Goal: Task Accomplishment & Management: Manage account settings

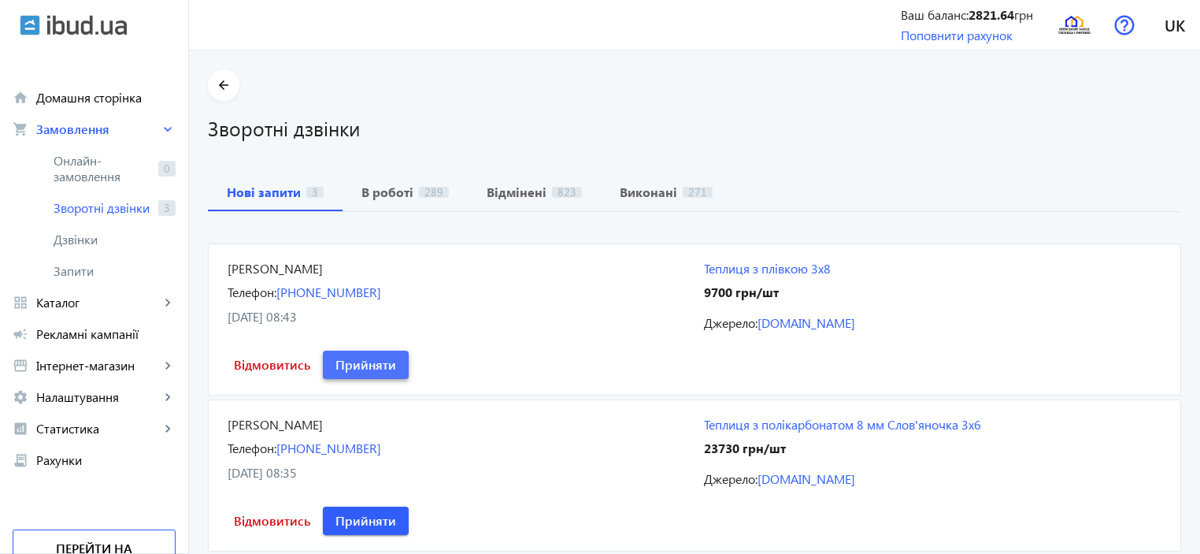
click at [373, 375] on span at bounding box center [366, 365] width 86 height 38
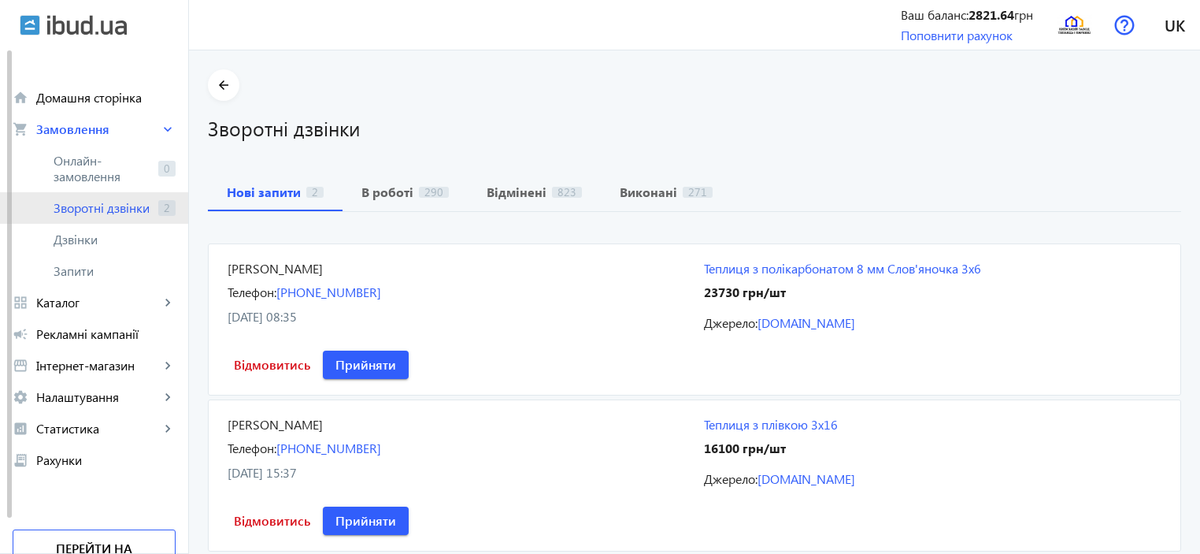
click at [150, 212] on span "Зворотні дзвінки" at bounding box center [103, 208] width 98 height 16
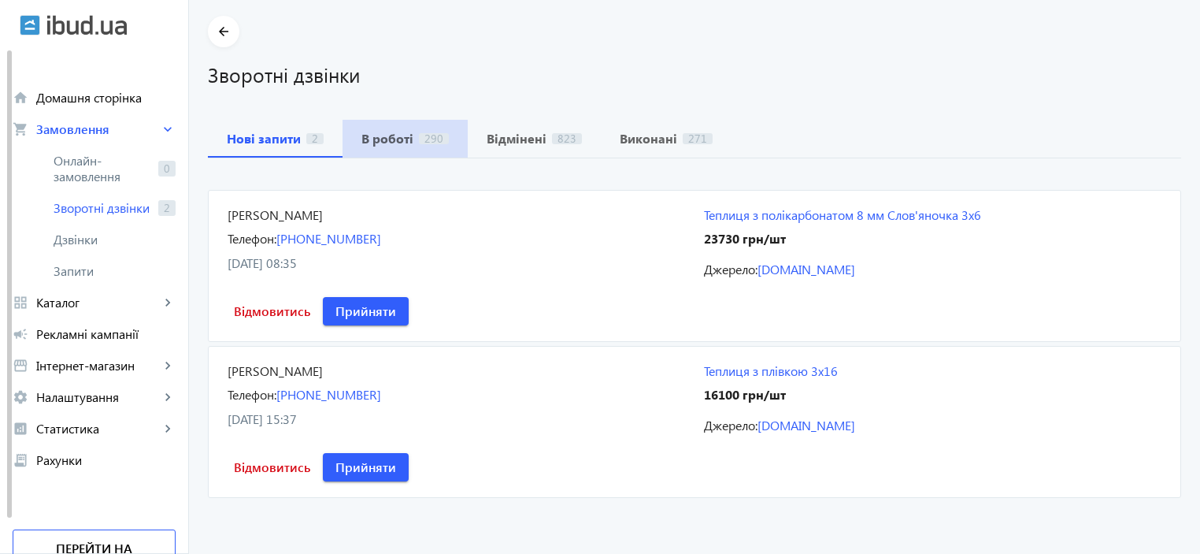
click at [436, 148] on span "В роботі 290" at bounding box center [404, 139] width 87 height 38
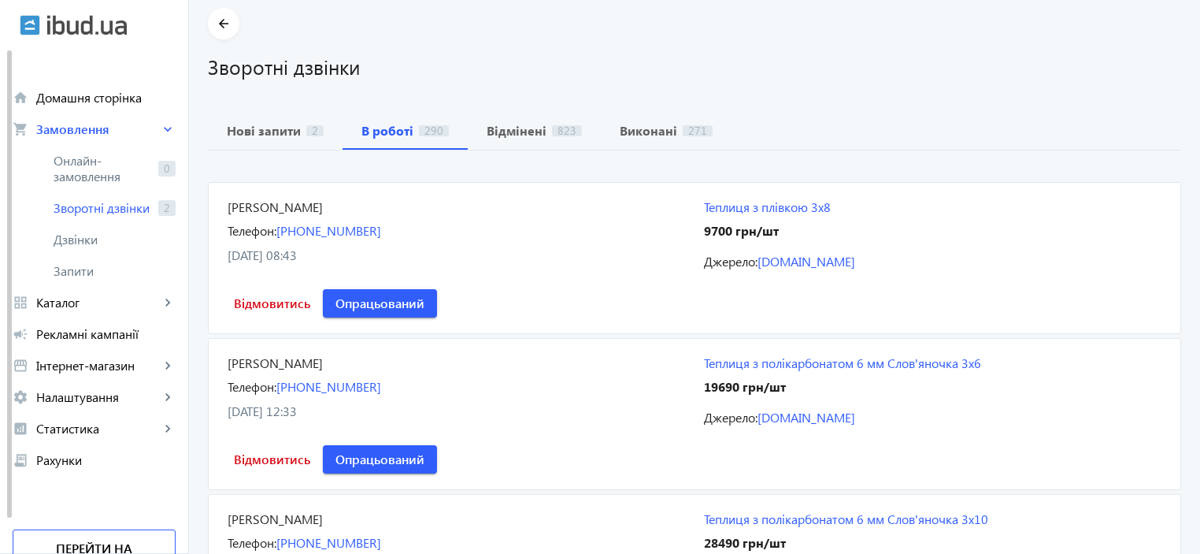
scroll to position [62, 0]
click at [279, 136] on b "Нові запити" at bounding box center [264, 130] width 74 height 13
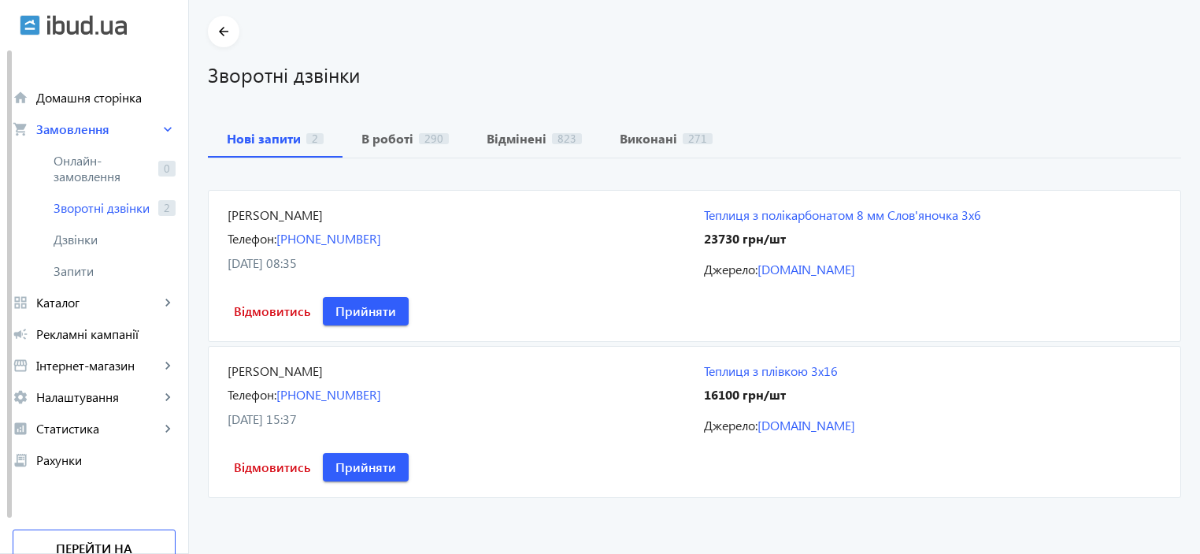
scroll to position [54, 0]
drag, startPoint x: 565, startPoint y: 242, endPoint x: 538, endPoint y: 254, distance: 29.6
click at [538, 254] on div "[PERSON_NAME] Телефон: [PHONE_NUMBER] [DATE] 08:35" at bounding box center [457, 242] width 458 height 72
click at [538, 254] on div "[DATE] 08:35" at bounding box center [457, 262] width 458 height 17
drag, startPoint x: 538, startPoint y: 254, endPoint x: 496, endPoint y: 280, distance: 48.8
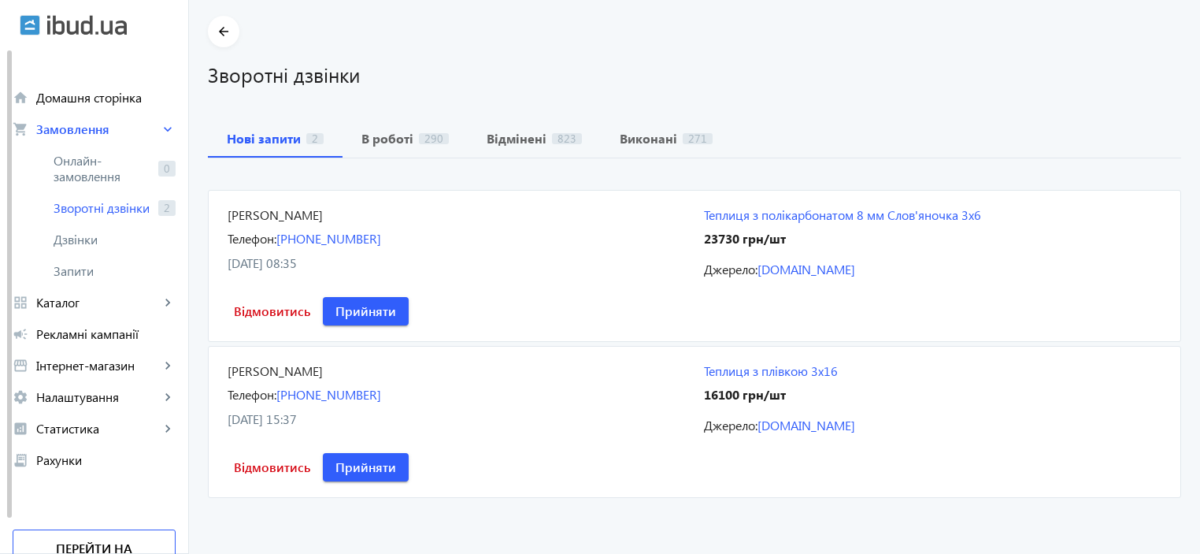
click at [496, 280] on mat-card "[PERSON_NAME] Телефон: [PHONE_NUMBER] [DATE] 08:35 Теплиця з полікарбонатом 8 м…" at bounding box center [694, 266] width 973 height 152
click at [127, 161] on span "Онлайн-замовлення" at bounding box center [103, 169] width 98 height 32
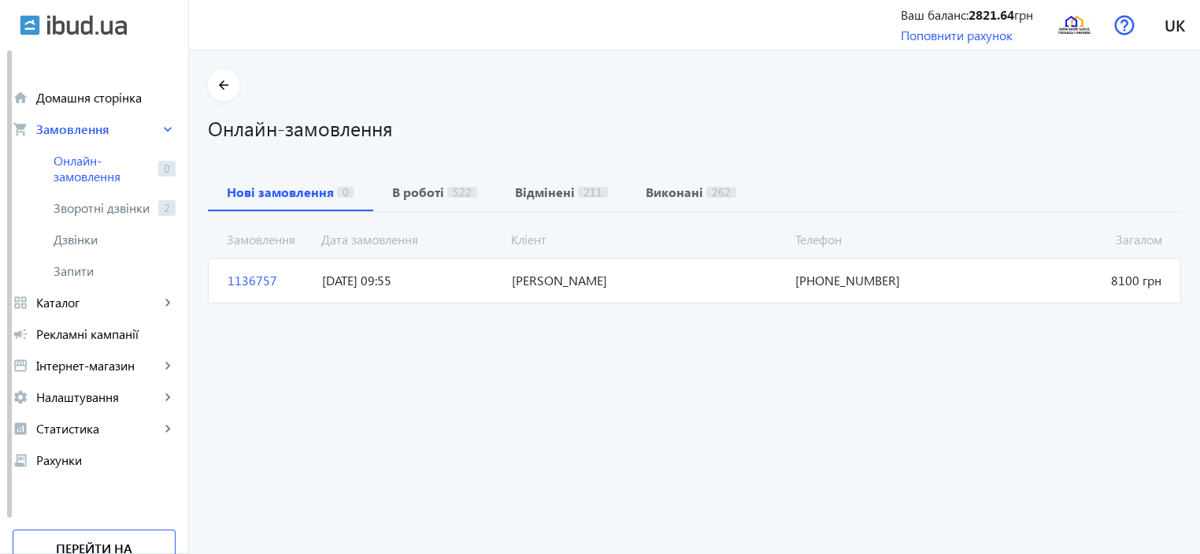
click at [605, 281] on span "[PERSON_NAME]" at bounding box center [648, 280] width 284 height 17
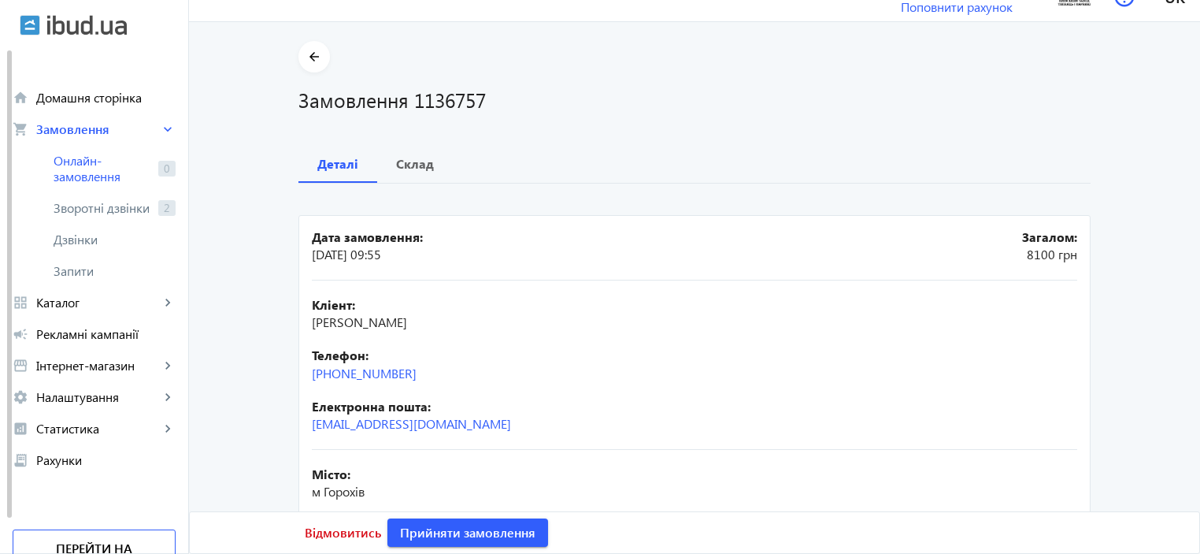
scroll to position [29, 0]
click at [411, 169] on b "Склад" at bounding box center [415, 163] width 38 height 13
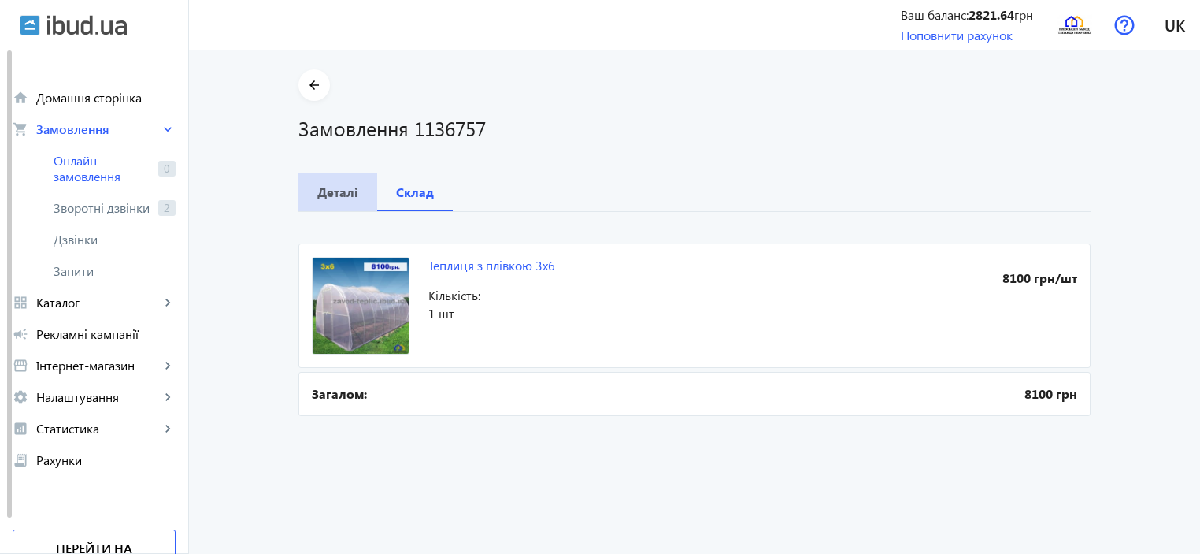
click at [333, 200] on span "Деталі" at bounding box center [337, 192] width 41 height 38
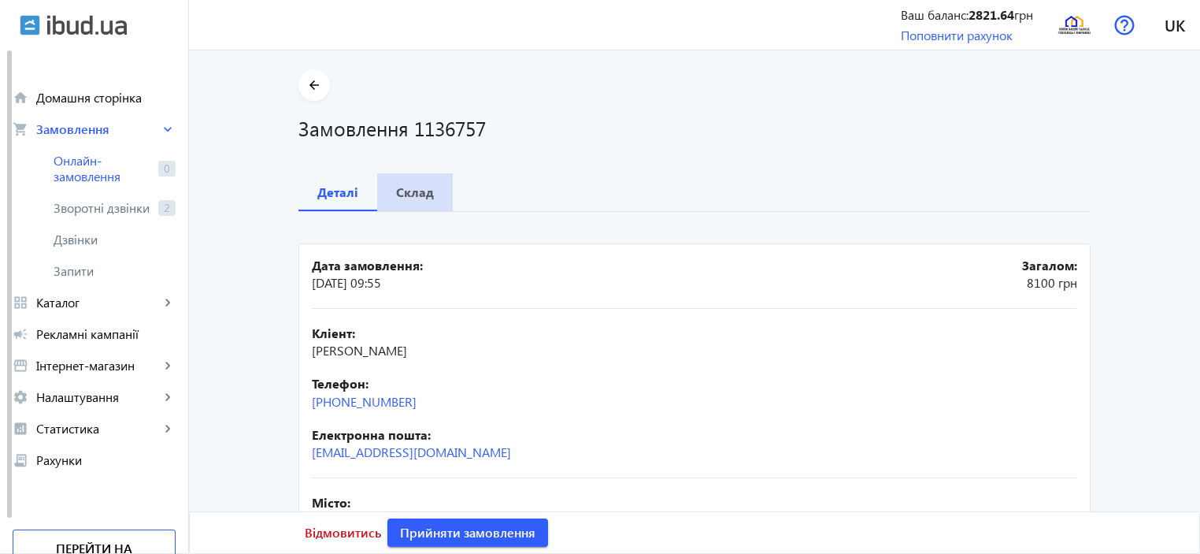
click at [425, 198] on b "Склад" at bounding box center [415, 192] width 38 height 13
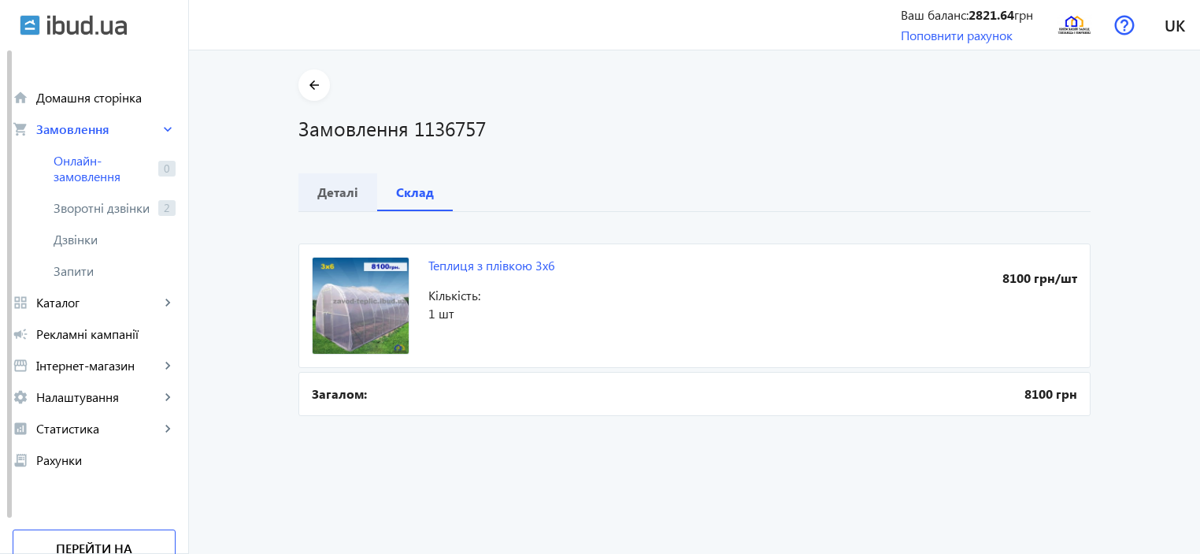
click at [328, 198] on b "Деталі" at bounding box center [337, 192] width 41 height 13
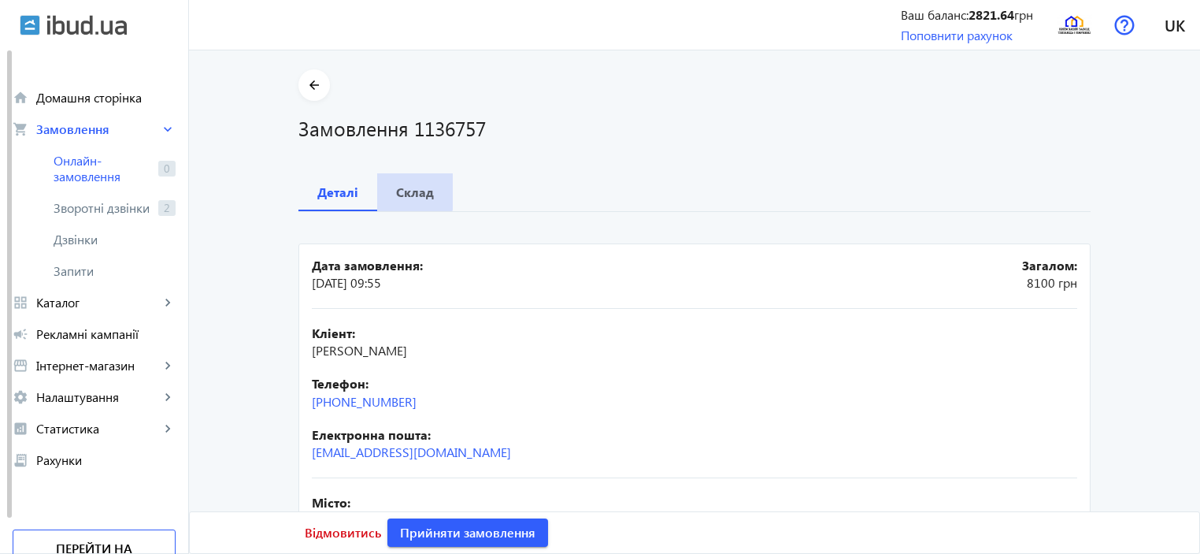
click at [380, 191] on div "Склад" at bounding box center [415, 192] width 76 height 38
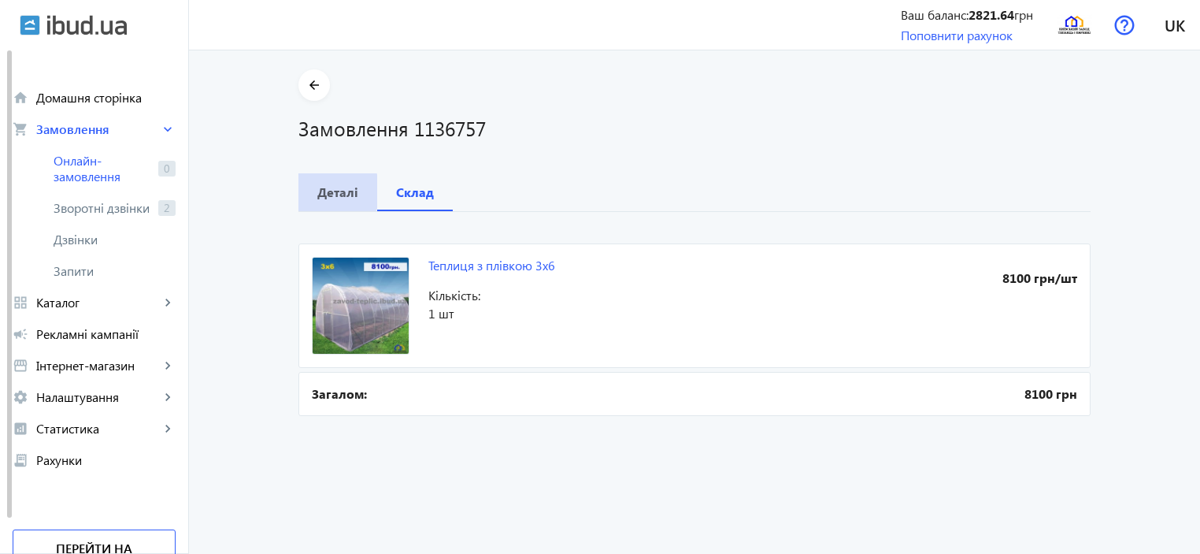
click at [317, 191] on b "Деталі" at bounding box center [337, 192] width 41 height 13
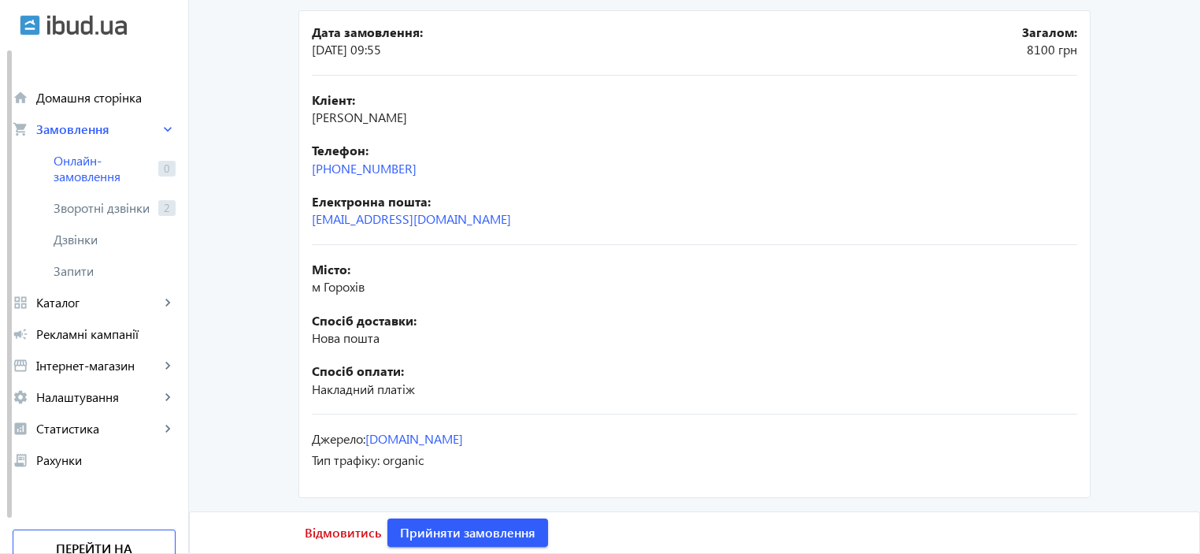
scroll to position [198, 0]
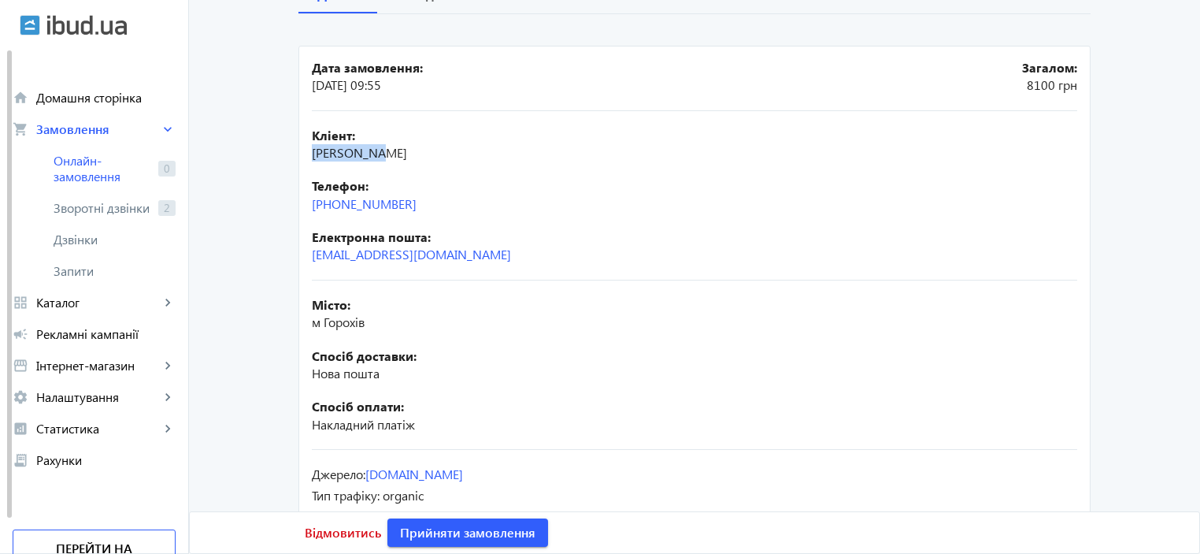
drag, startPoint x: 384, startPoint y: 156, endPoint x: 284, endPoint y: 159, distance: 99.3
click at [284, 159] on div "arrow_back Замовлення 1136757 Деталі Склад Дата замовлення: [DATE] 09:55 Загало…" at bounding box center [695, 204] width 830 height 665
copy span "[PERSON_NAME]"
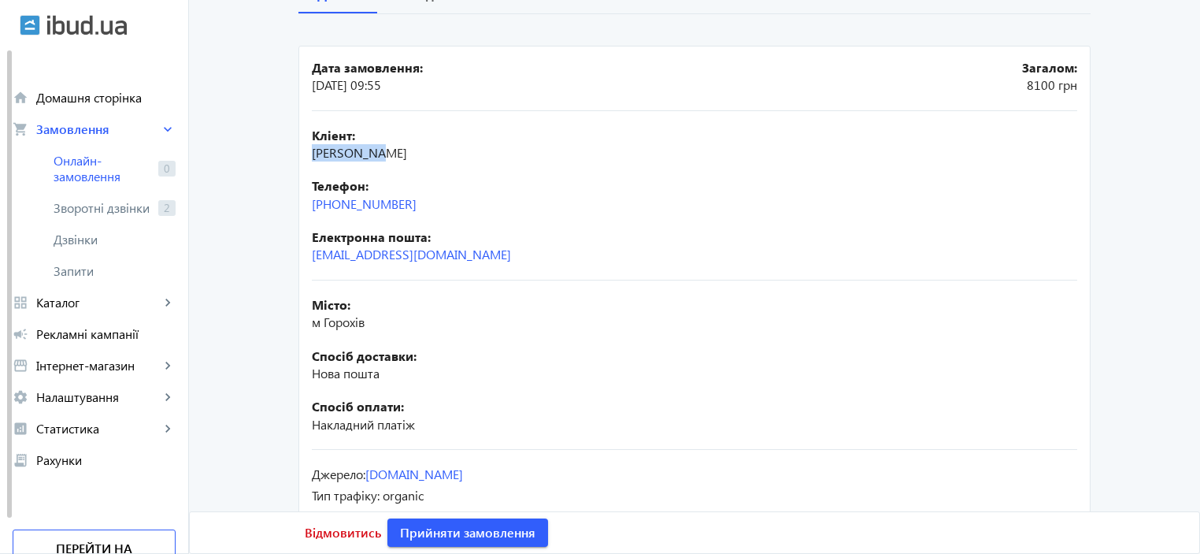
copy span "[PERSON_NAME]"
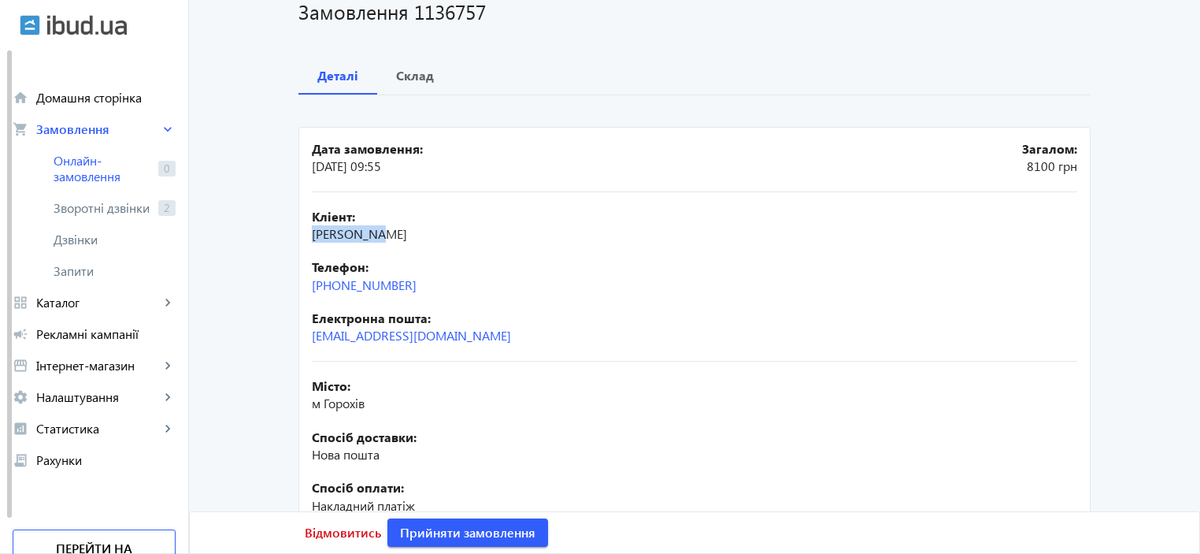
scroll to position [102, 0]
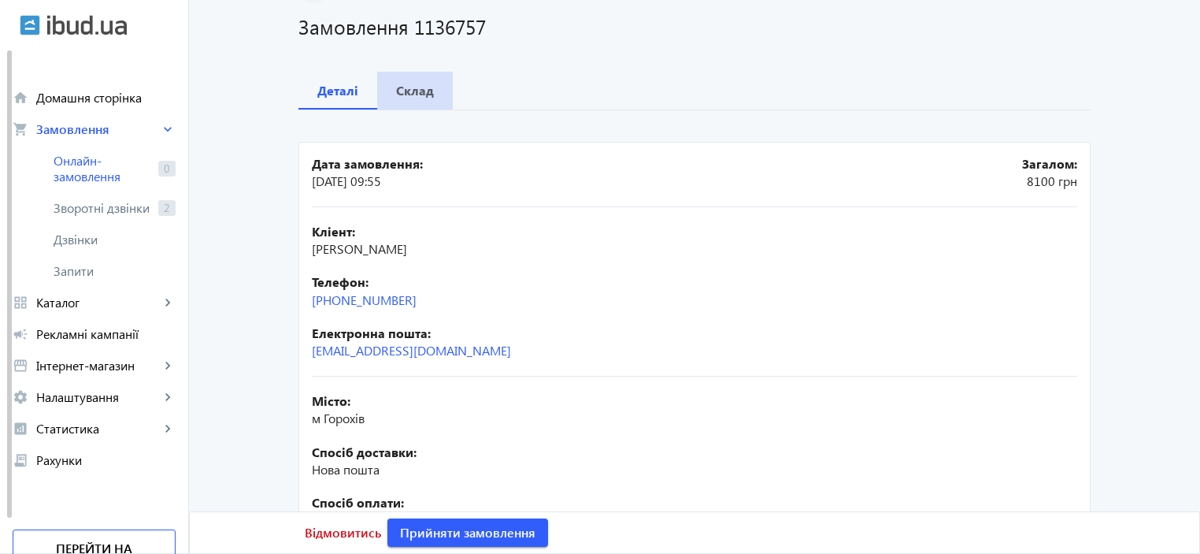
click at [428, 102] on span "Склад" at bounding box center [415, 91] width 38 height 38
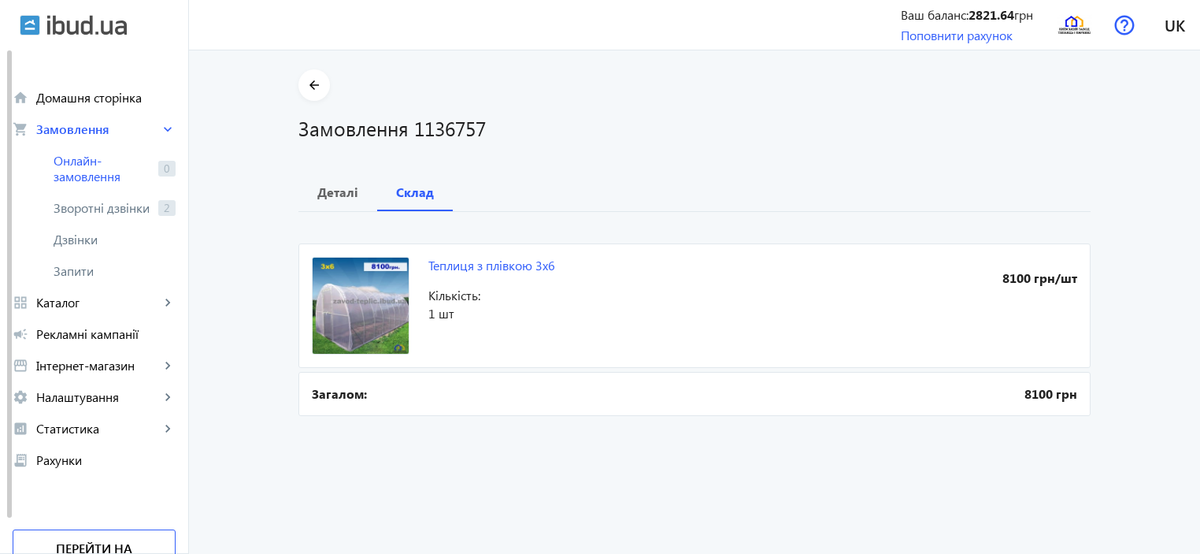
click at [328, 88] on section "arrow_back Замовлення 1136757" at bounding box center [694, 105] width 792 height 72
click at [305, 88] on mat-icon "arrow_back" at bounding box center [315, 86] width 20 height 20
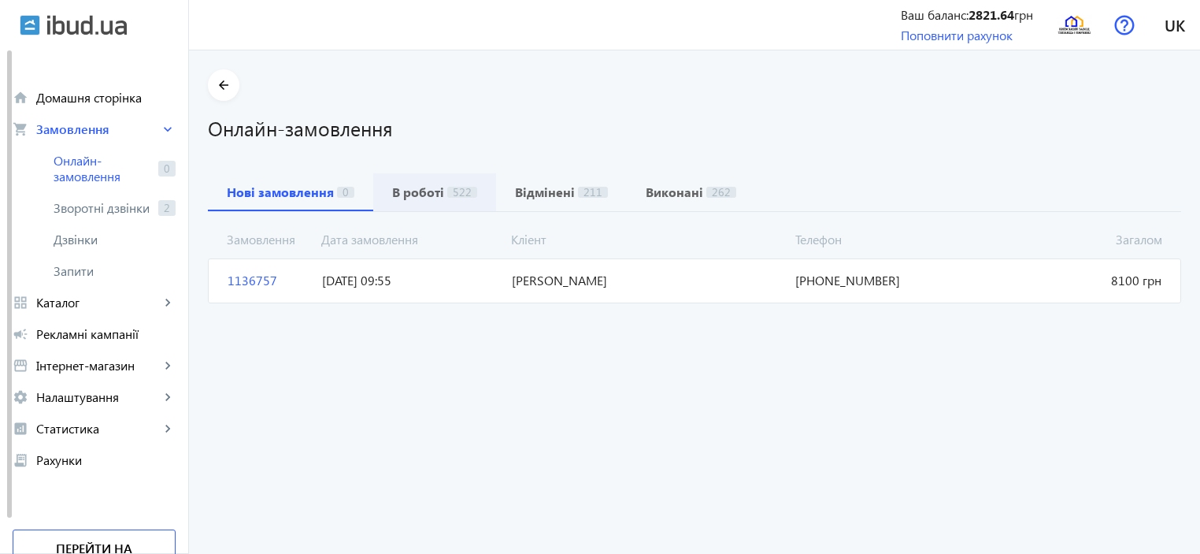
click at [447, 191] on span "522" at bounding box center [462, 192] width 30 height 11
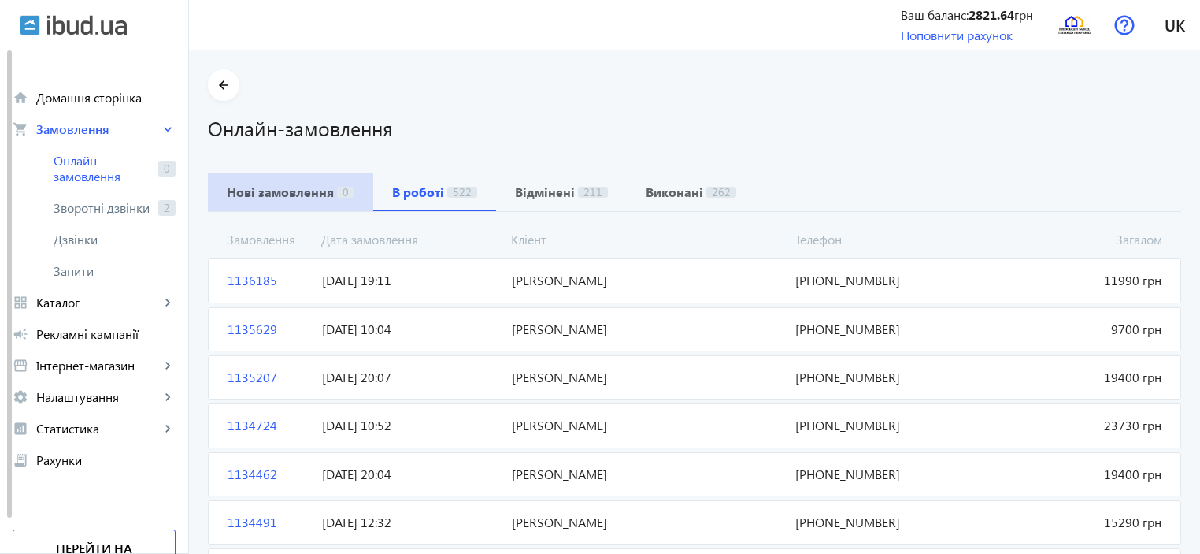
click at [284, 191] on b "Нові замовлення" at bounding box center [280, 192] width 107 height 13
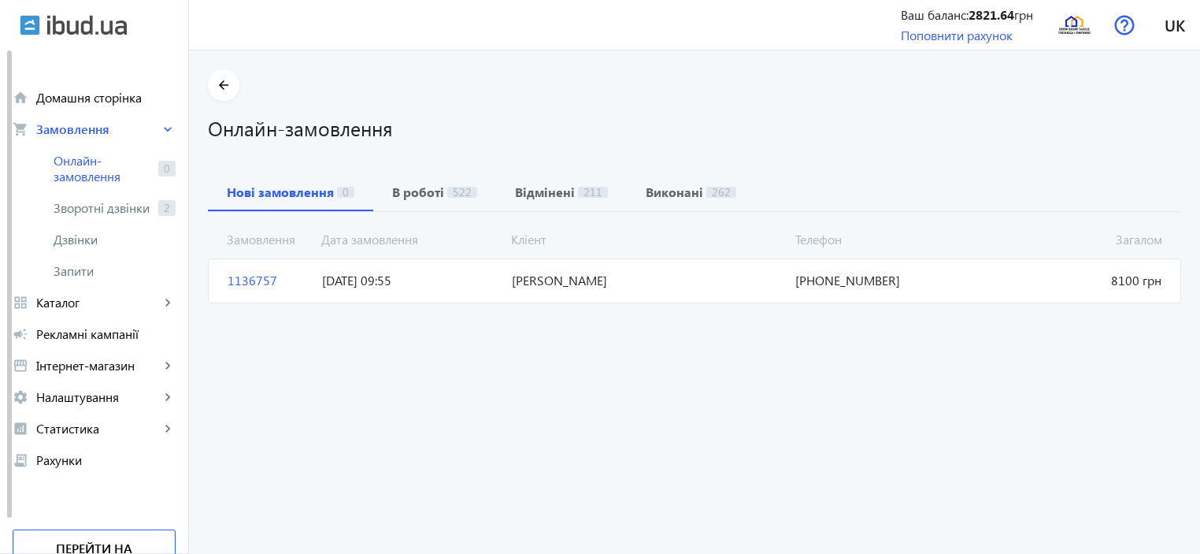
click at [581, 270] on mat-card "1136757 [PERSON_NAME] 8100 грн [DATE] 09:55 [PHONE_NUMBER]" at bounding box center [694, 280] width 973 height 44
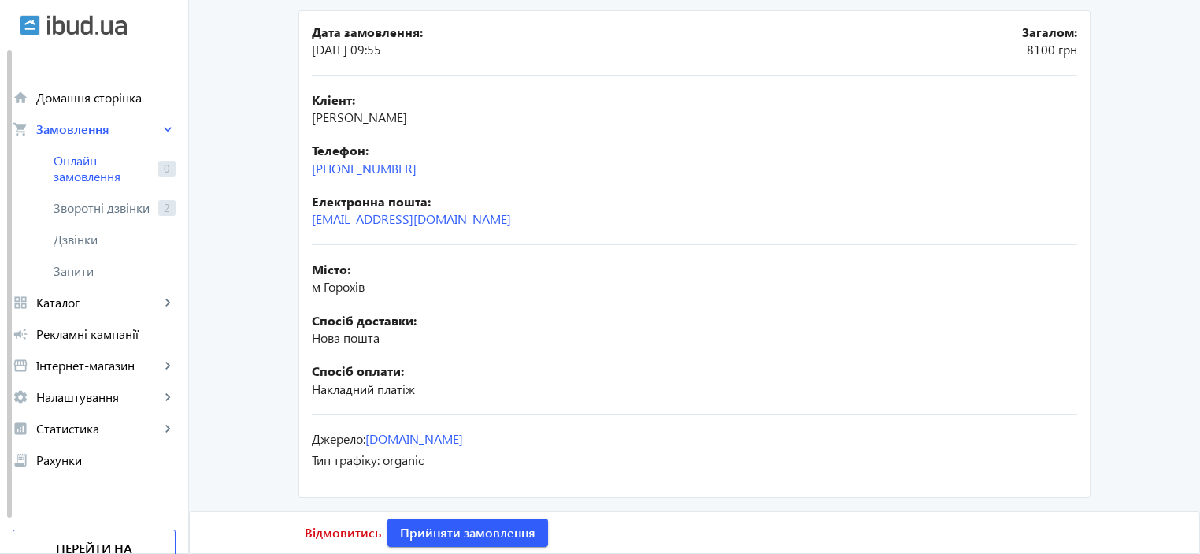
scroll to position [233, 0]
click at [459, 528] on span "Прийняти замовлення" at bounding box center [467, 532] width 135 height 17
click at [511, 528] on span "Замовлення опрацьоване" at bounding box center [477, 532] width 155 height 17
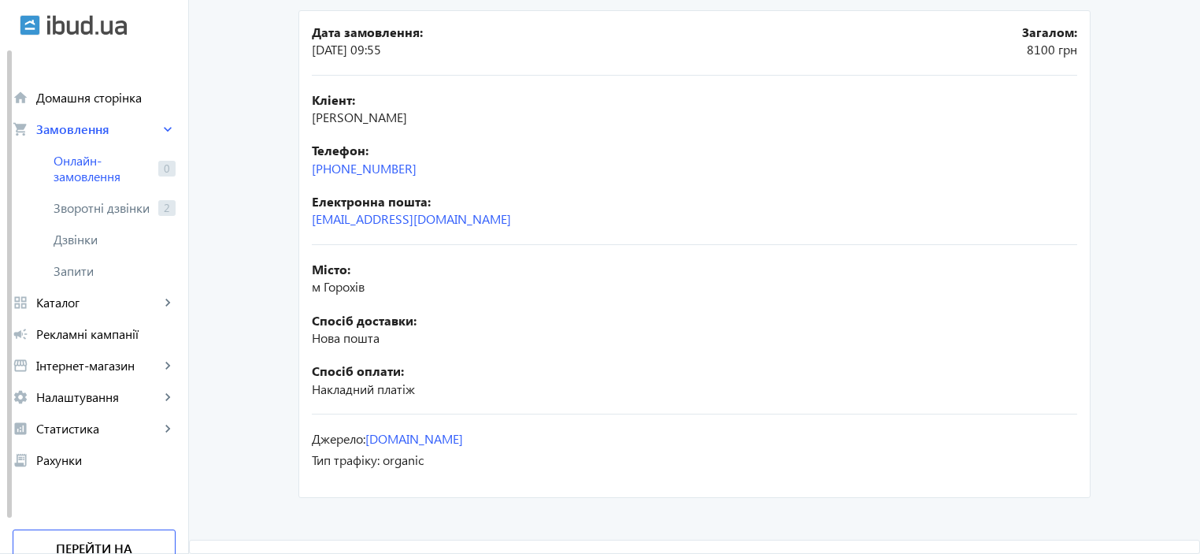
scroll to position [0, 0]
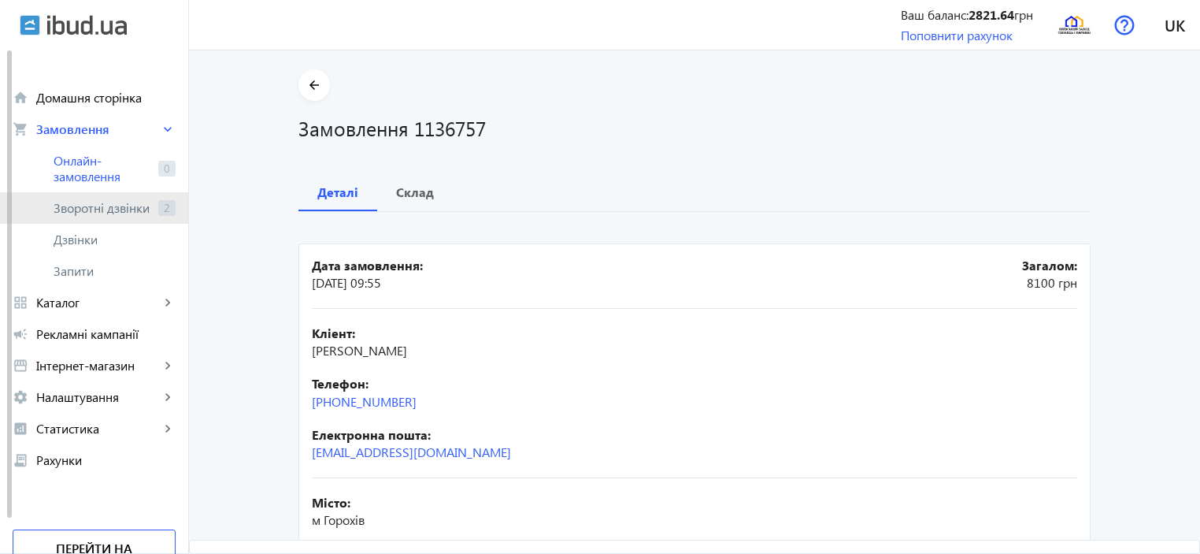
click at [117, 203] on span "Зворотні дзвінки" at bounding box center [103, 208] width 98 height 16
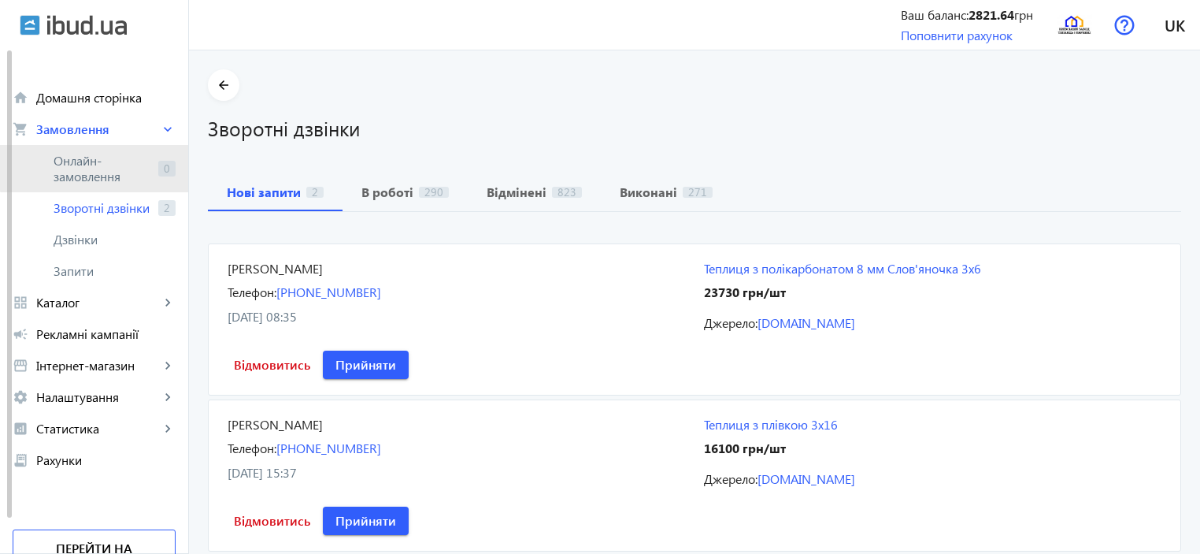
click at [108, 165] on span "Онлайн-замовлення" at bounding box center [103, 169] width 98 height 32
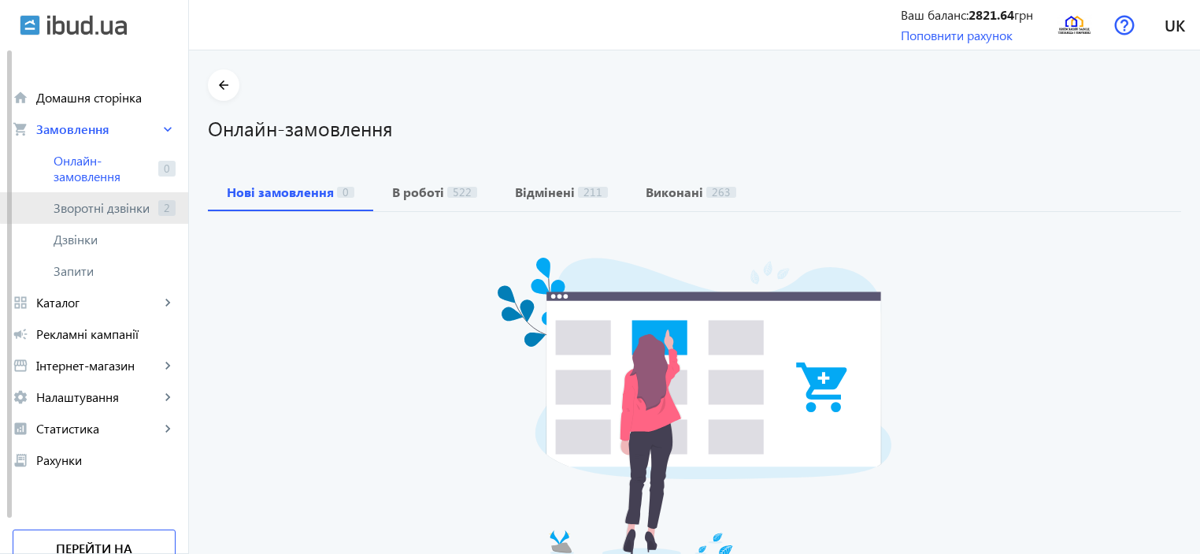
click at [108, 204] on span "Зворотні дзвінки" at bounding box center [103, 208] width 98 height 16
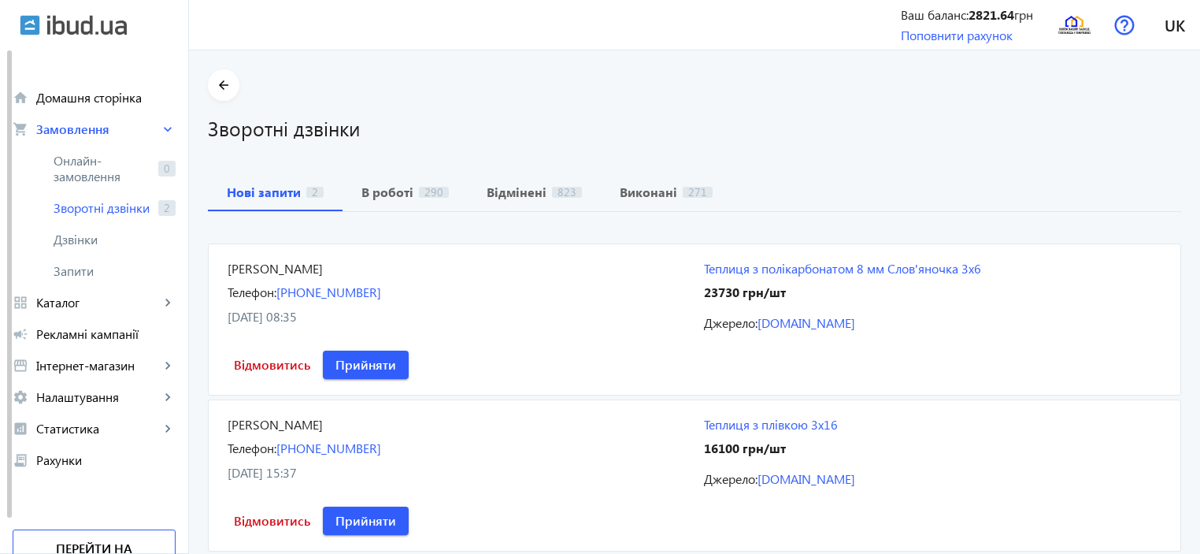
scroll to position [54, 0]
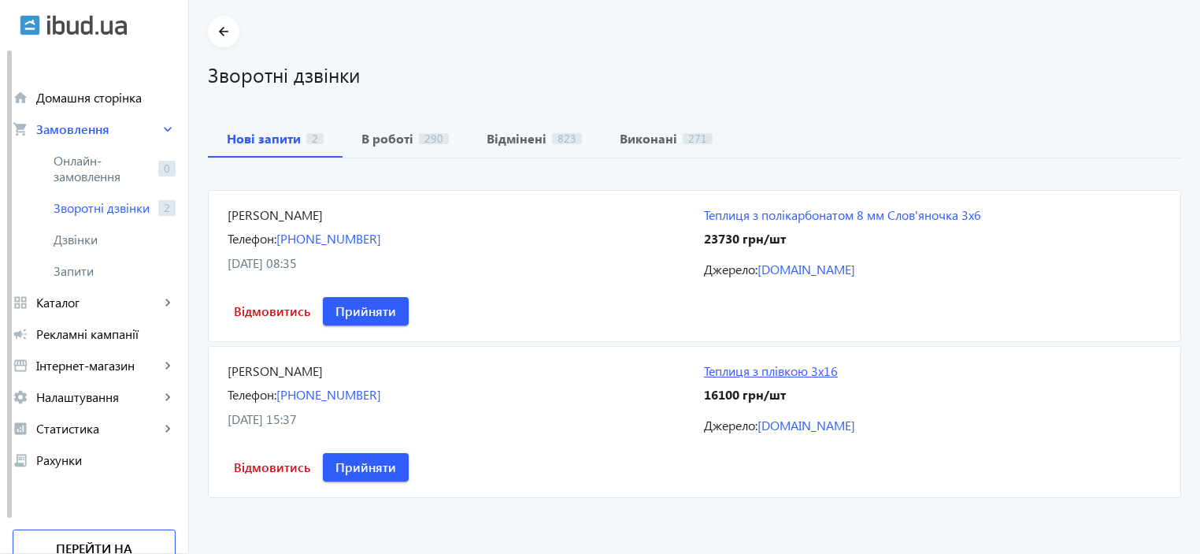
click at [828, 375] on link "Теплиця з плівкою 3х16" at bounding box center [933, 370] width 458 height 17
click at [354, 468] on span "Прийняти" at bounding box center [365, 466] width 61 height 17
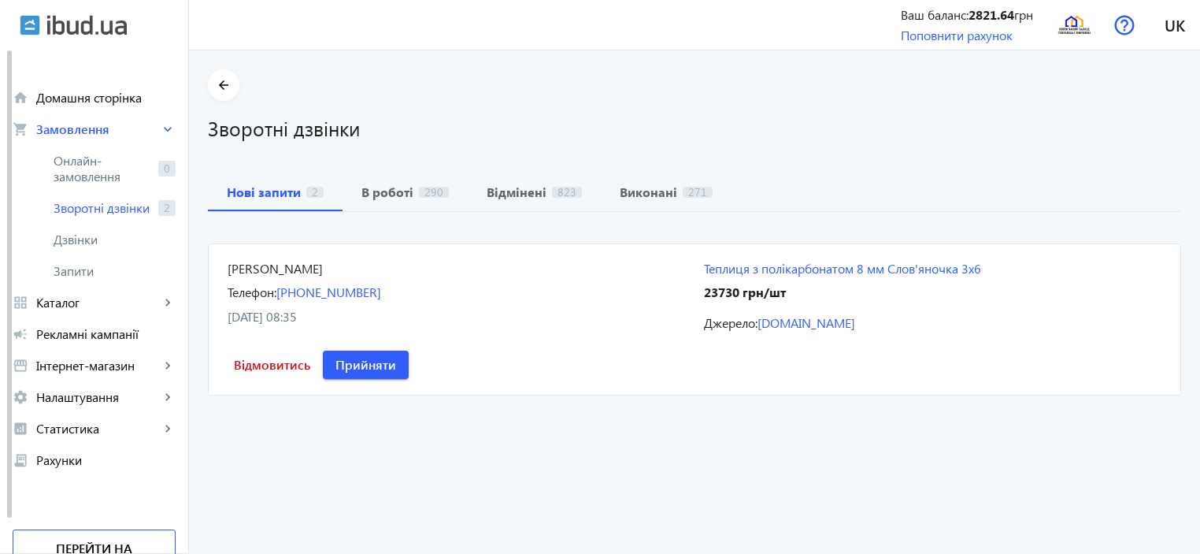
scroll to position [0, 0]
click at [429, 179] on span "В роботі 291" at bounding box center [404, 192] width 87 height 38
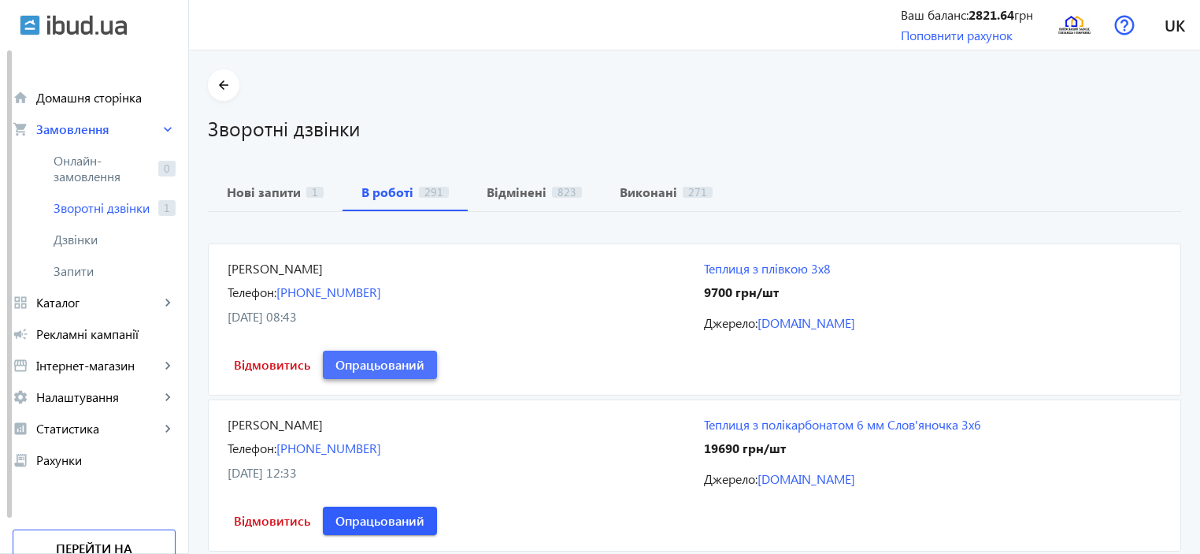
click at [400, 368] on span "Опрацьований" at bounding box center [379, 364] width 89 height 17
click at [395, 376] on span at bounding box center [380, 365] width 114 height 38
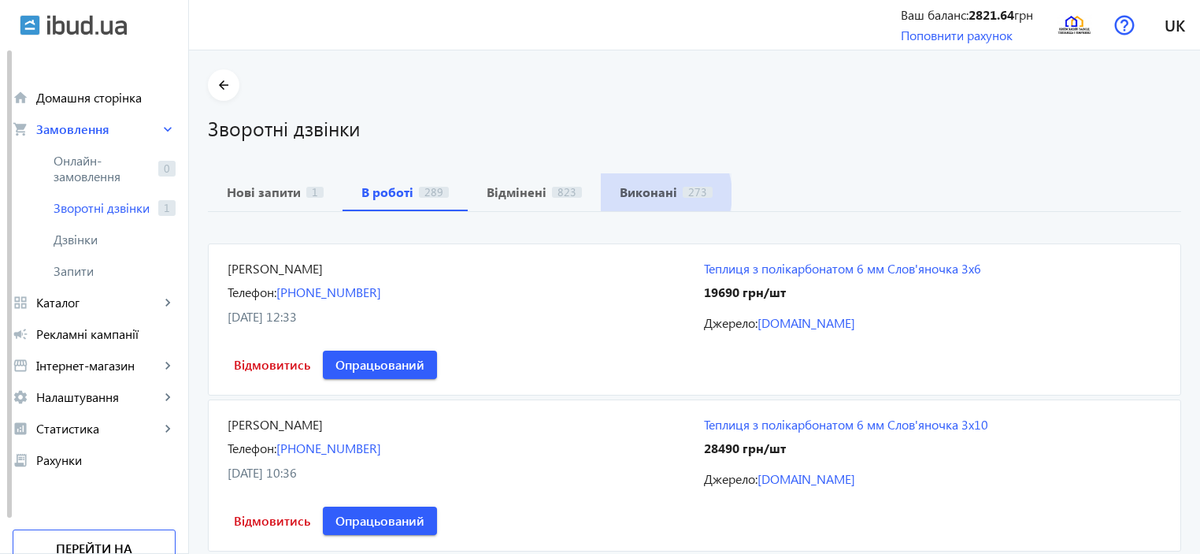
click at [646, 194] on b "Виконані" at bounding box center [648, 192] width 57 height 13
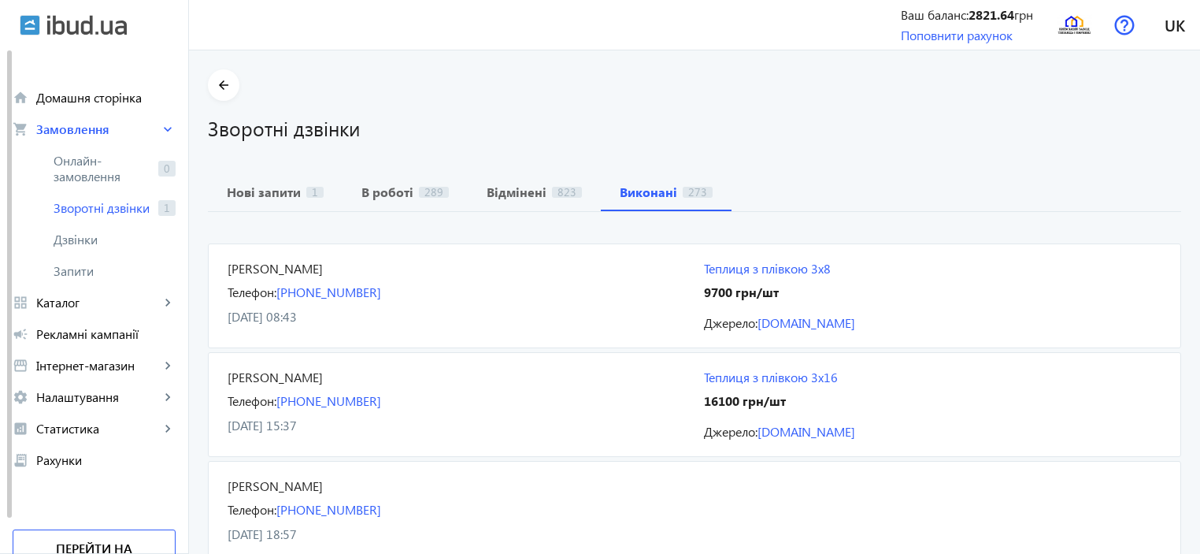
scroll to position [54, 0]
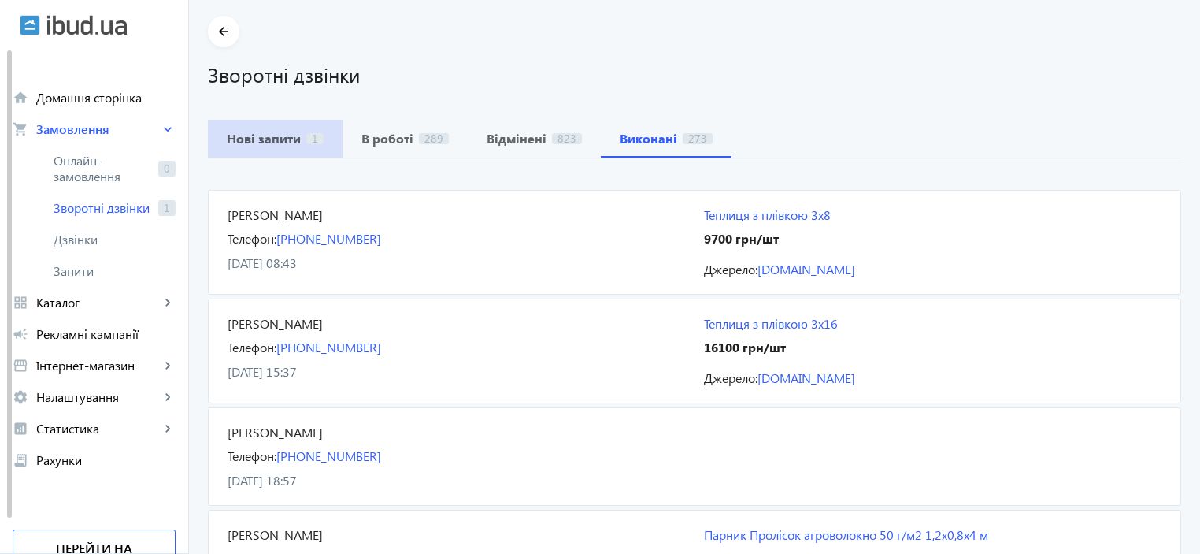
click at [282, 150] on span "Нові запити 1" at bounding box center [275, 139] width 97 height 38
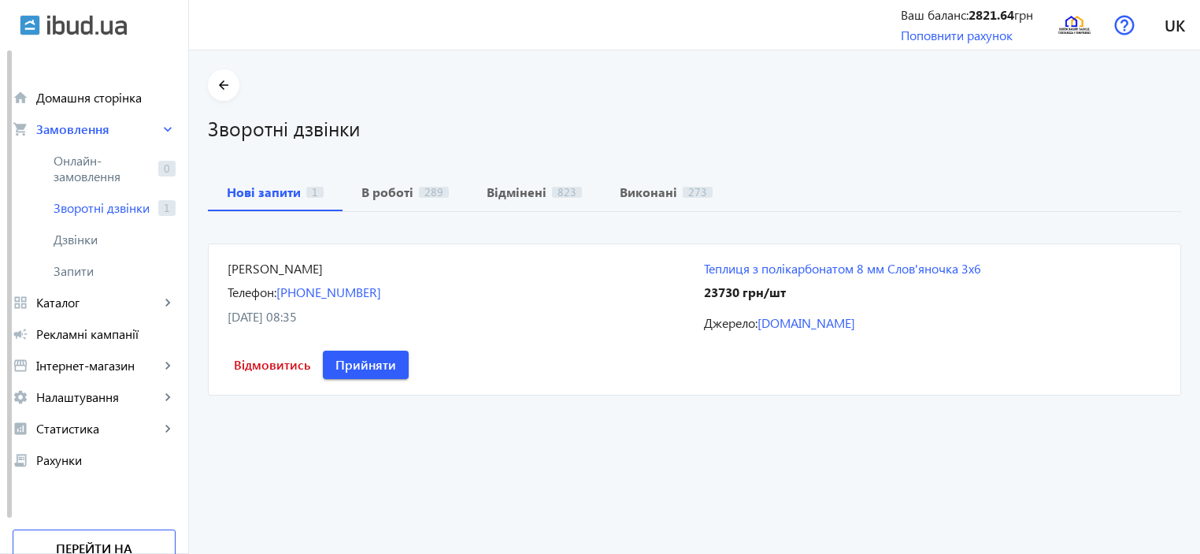
click at [104, 15] on img at bounding box center [87, 25] width 80 height 20
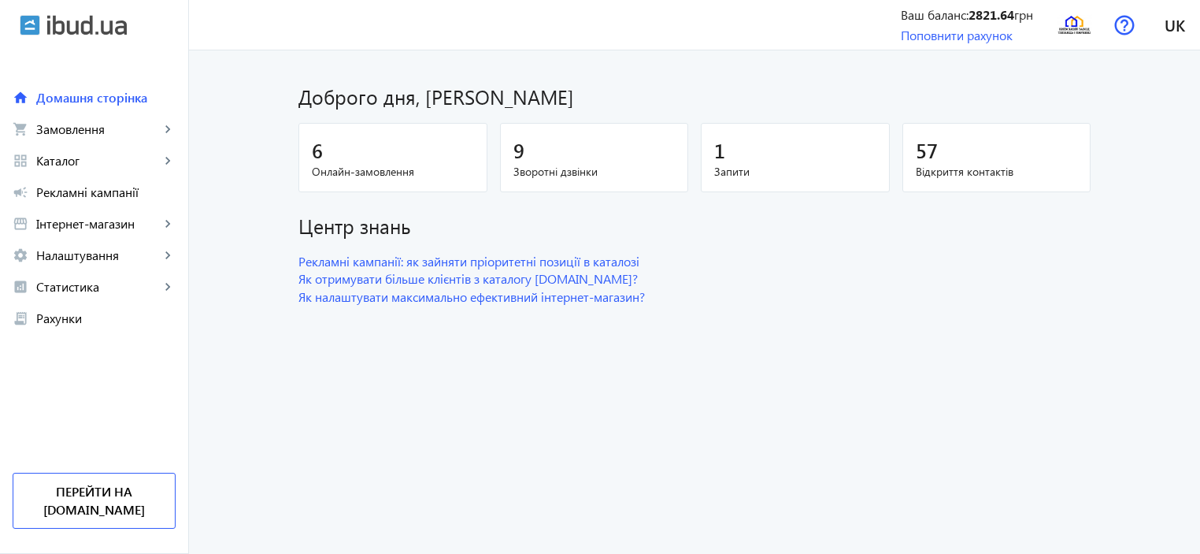
click at [779, 192] on div "6 Онлайн-замовлення 9 Зворотні дзвінки 1 Запити 57 Відкриття контактів" at bounding box center [694, 161] width 792 height 76
click at [312, 172] on span "Онлайн-замовлення" at bounding box center [393, 172] width 162 height 16
click at [334, 169] on span "Онлайн-замовлення" at bounding box center [393, 172] width 162 height 16
drag, startPoint x: 334, startPoint y: 169, endPoint x: 429, endPoint y: 149, distance: 97.3
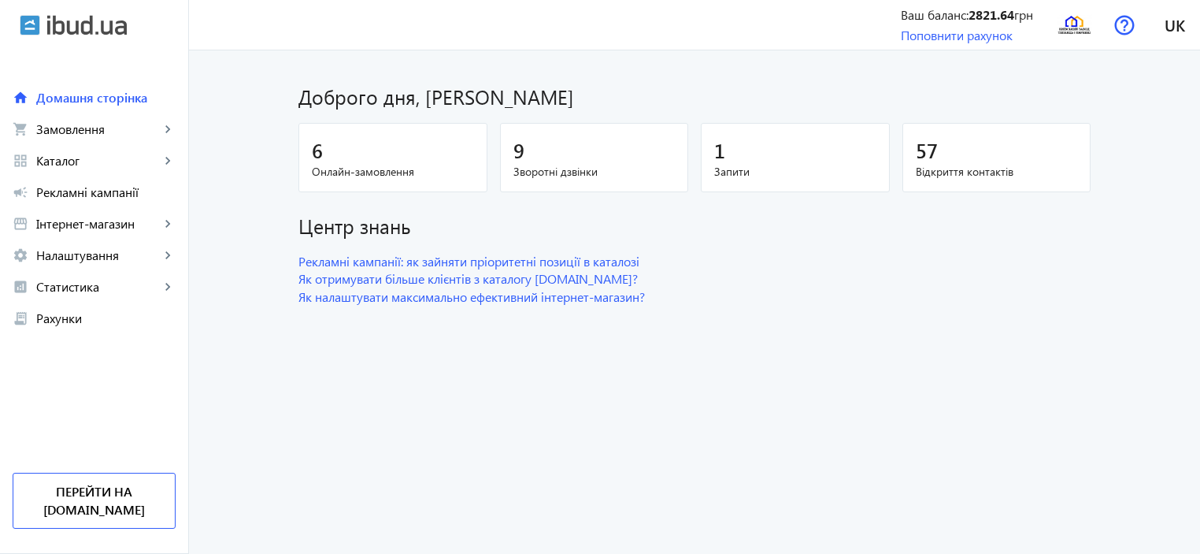
click at [429, 149] on div "6" at bounding box center [393, 150] width 162 height 28
click at [103, 134] on span "Замовлення" at bounding box center [98, 129] width 124 height 16
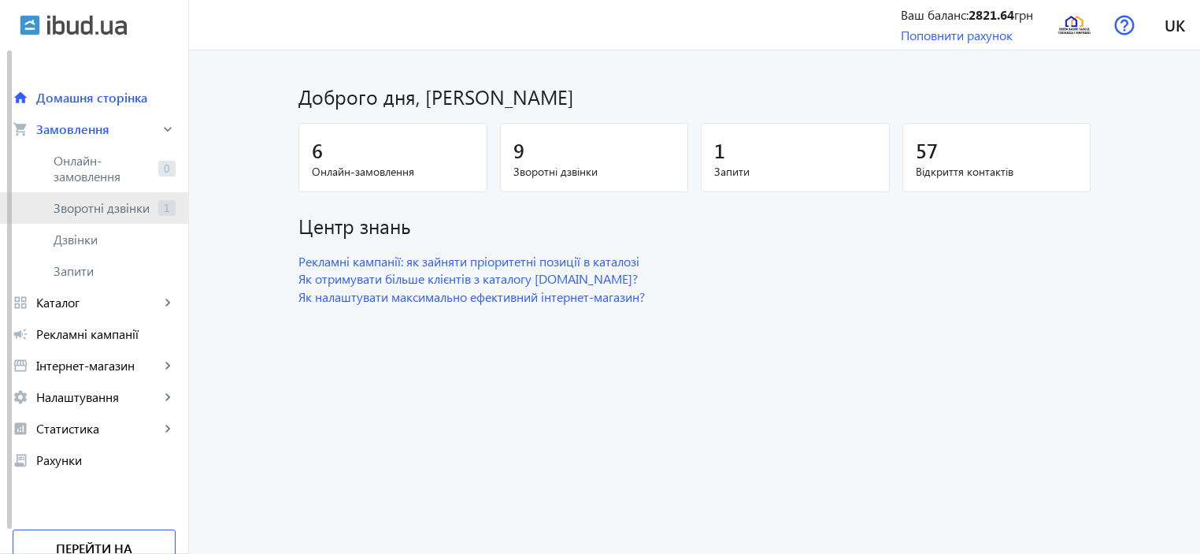
click at [107, 200] on span "Зворотні дзвінки" at bounding box center [103, 208] width 98 height 16
